Goal: Task Accomplishment & Management: Manage account settings

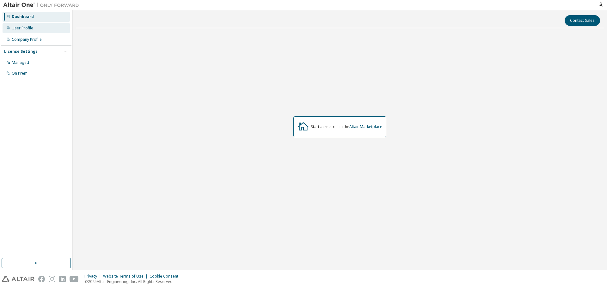
click at [30, 28] on div "User Profile" at bounding box center [23, 28] width 22 height 5
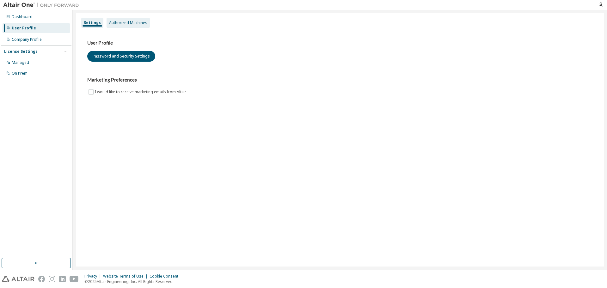
click at [130, 23] on div "Authorized Machines" at bounding box center [128, 22] width 38 height 5
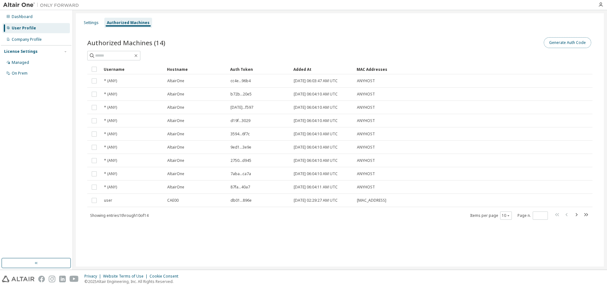
click at [566, 44] on button "Generate Auth Code" at bounding box center [567, 42] width 47 height 11
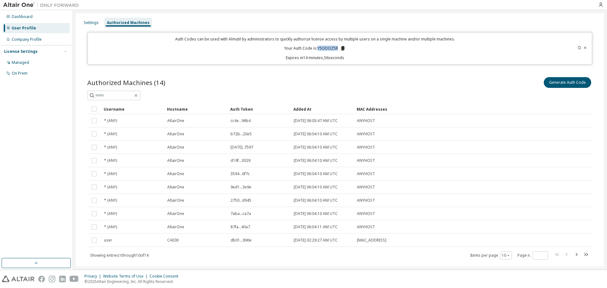
drag, startPoint x: 317, startPoint y: 46, endPoint x: 336, endPoint y: 48, distance: 19.7
click at [336, 48] on p "Your Auth Code is: Y5ODOZ5R" at bounding box center [314, 49] width 61 height 6
click at [341, 49] on icon at bounding box center [342, 48] width 3 height 4
